Goal: Transaction & Acquisition: Purchase product/service

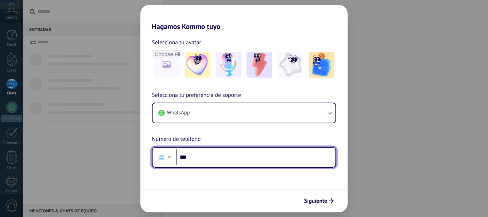
click at [234, 164] on input "***" at bounding box center [255, 157] width 159 height 16
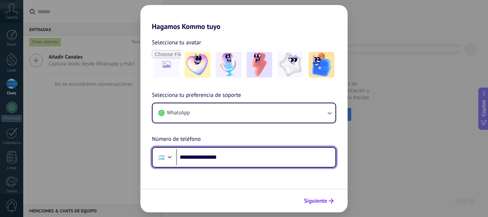
type input "**********"
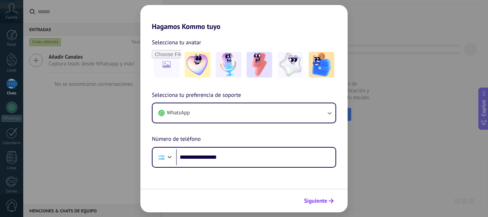
click at [333, 201] on icon "submit" at bounding box center [331, 200] width 5 height 5
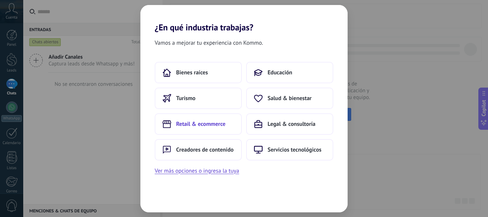
click at [224, 123] on span "Retail & ecommerce" at bounding box center [200, 123] width 49 height 7
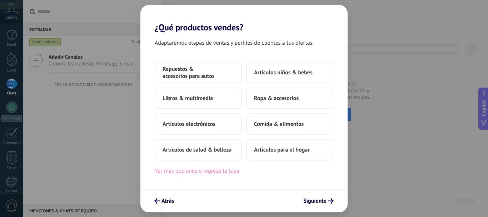
click at [212, 169] on button "Ver más opciones o ingresa la tuya" at bounding box center [197, 170] width 84 height 9
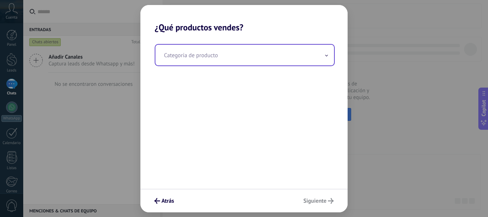
click at [251, 65] on div "Categoría de producto" at bounding box center [245, 55] width 180 height 22
click at [249, 59] on input "text" at bounding box center [244, 55] width 179 height 21
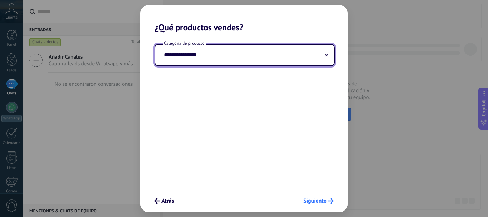
type input "**********"
click at [326, 200] on span "Siguiente" at bounding box center [314, 200] width 23 height 5
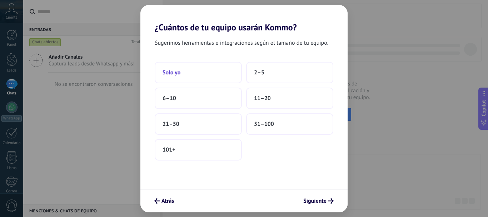
click at [218, 72] on button "Solo yo" at bounding box center [198, 72] width 87 height 21
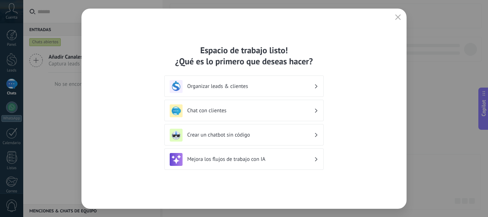
click at [318, 112] on div "Chat con clientes" at bounding box center [243, 110] width 159 height 21
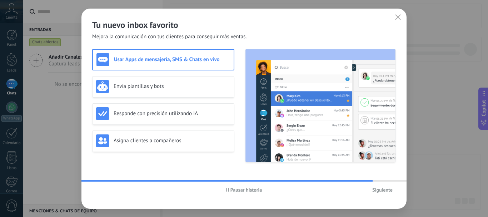
click at [383, 191] on span "Siguiente" at bounding box center [382, 189] width 20 height 5
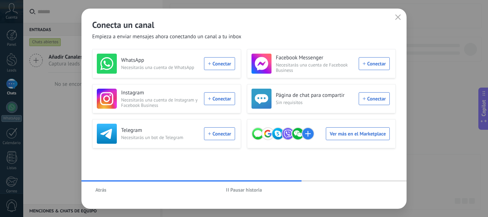
click at [262, 189] on span "Pausar historia" at bounding box center [247, 189] width 32 height 5
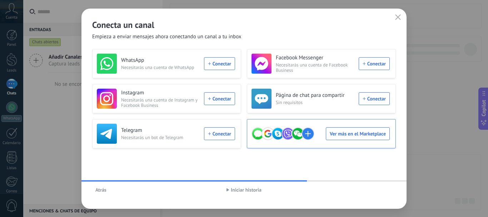
click at [335, 138] on div "Ver más en el Marketplace" at bounding box center [321, 134] width 138 height 20
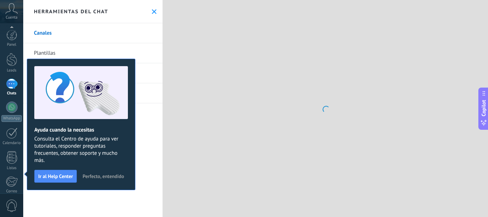
scroll to position [80, 0]
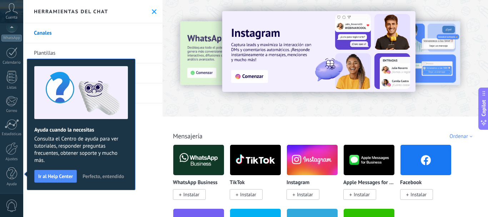
click at [118, 175] on span "Perfecto, entendido" at bounding box center [103, 176] width 41 height 5
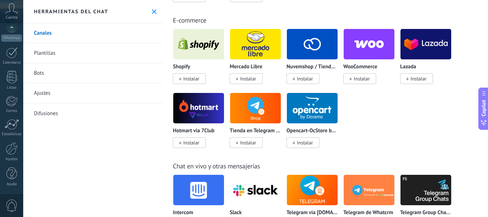
scroll to position [396, 0]
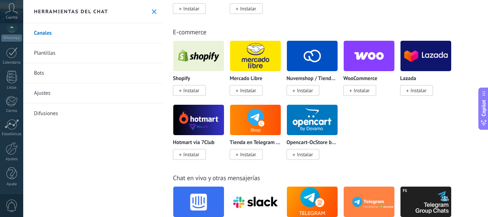
click at [250, 89] on span "Instalar" at bounding box center [248, 90] width 16 height 6
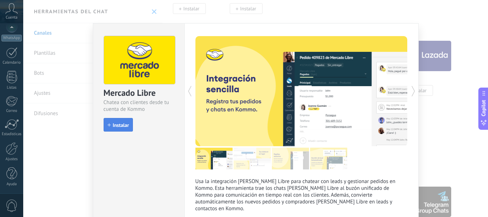
click at [123, 123] on span "Instalar" at bounding box center [121, 125] width 16 height 5
